Goal: Information Seeking & Learning: Learn about a topic

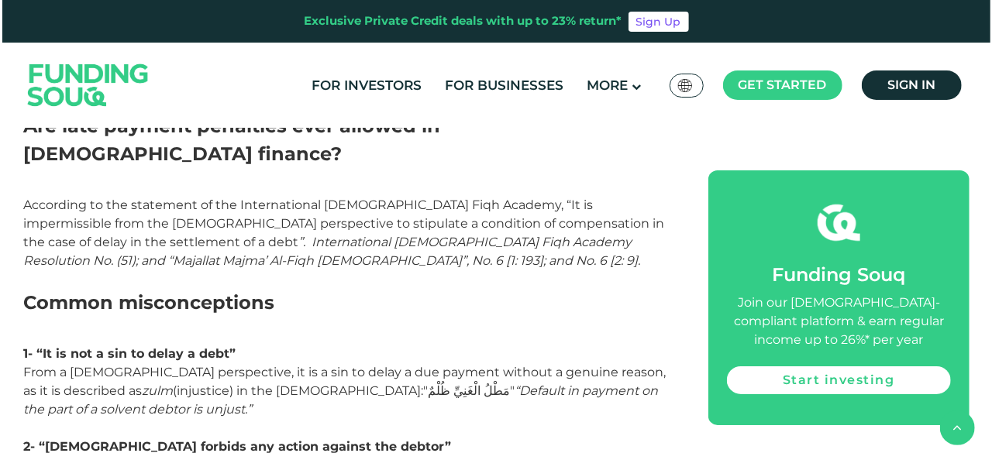
scroll to position [2927, 0]
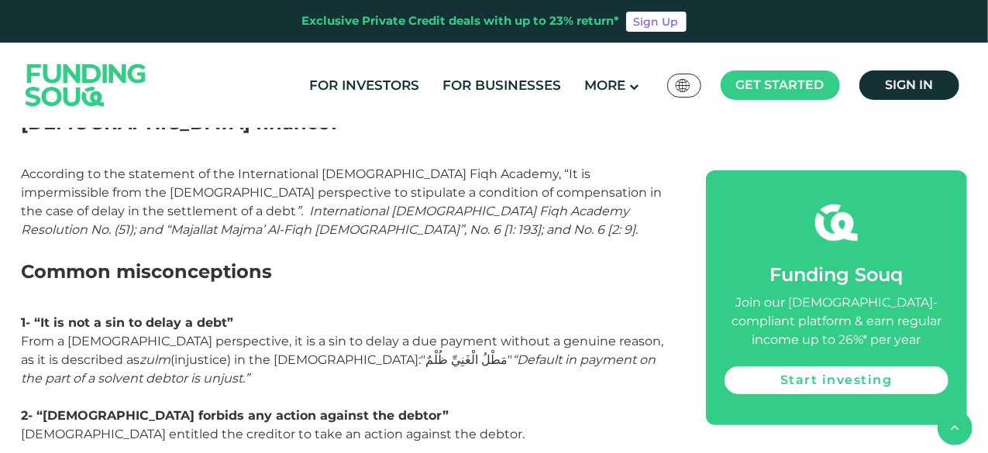
click at [681, 91] on img at bounding box center [683, 85] width 14 height 13
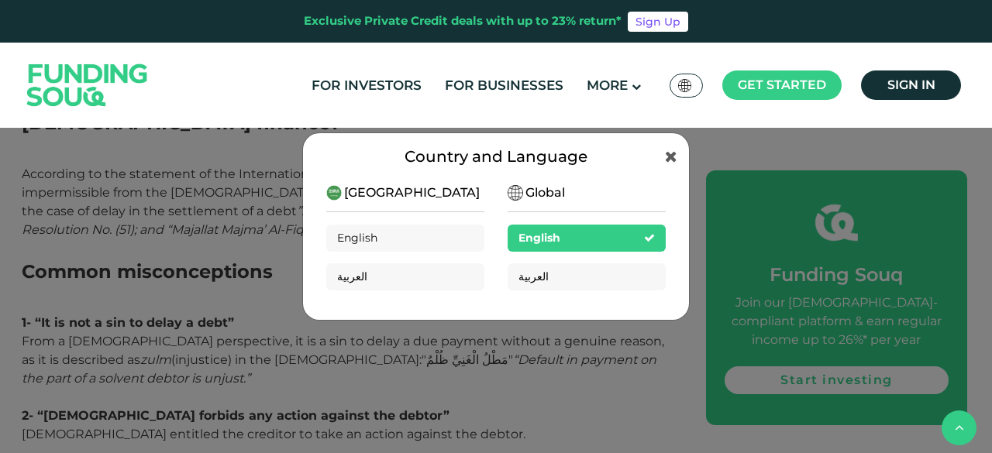
click at [606, 292] on div "Global English العربية" at bounding box center [587, 243] width 158 height 119
click at [598, 286] on div "العربية" at bounding box center [587, 277] width 158 height 27
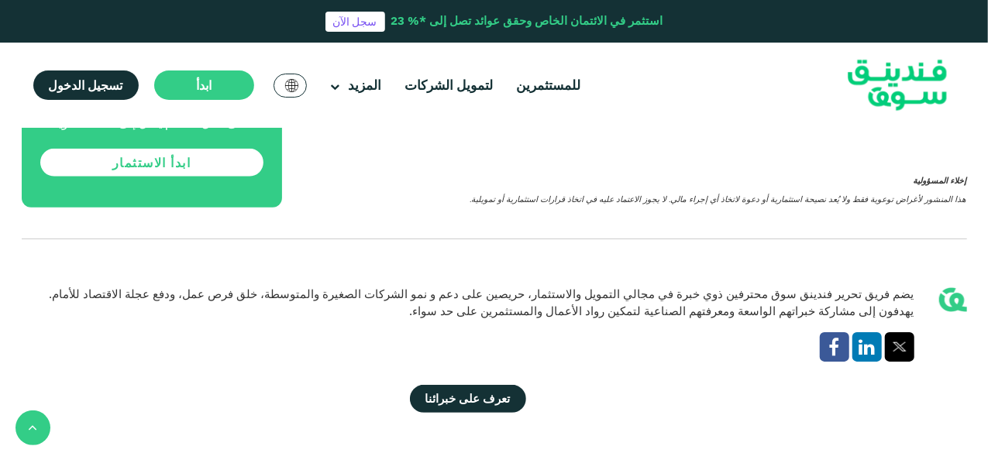
scroll to position [3618, 0]
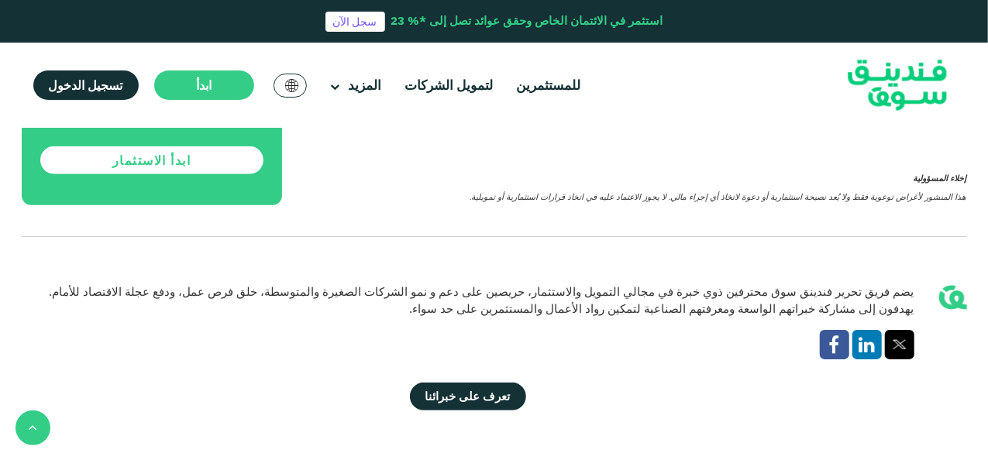
drag, startPoint x: 0, startPoint y: 0, endPoint x: 730, endPoint y: 238, distance: 767.9
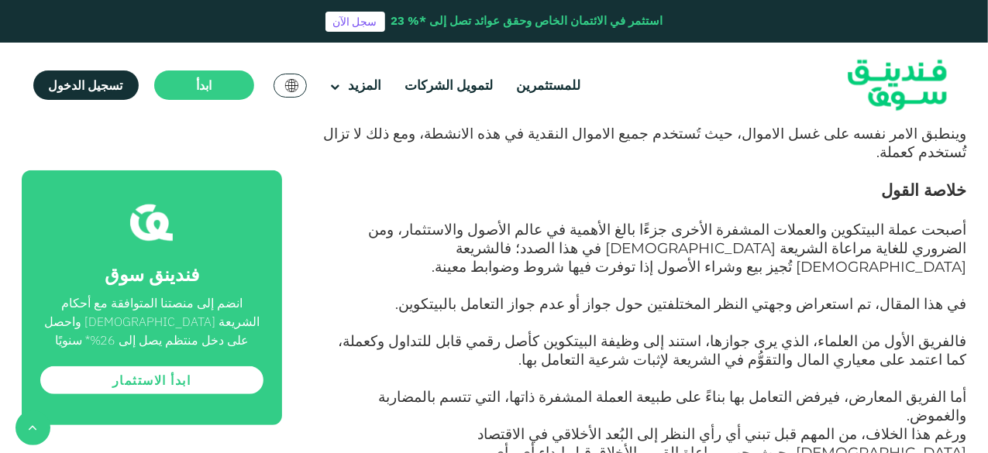
scroll to position [3314, 0]
